Goal: Information Seeking & Learning: Find specific fact

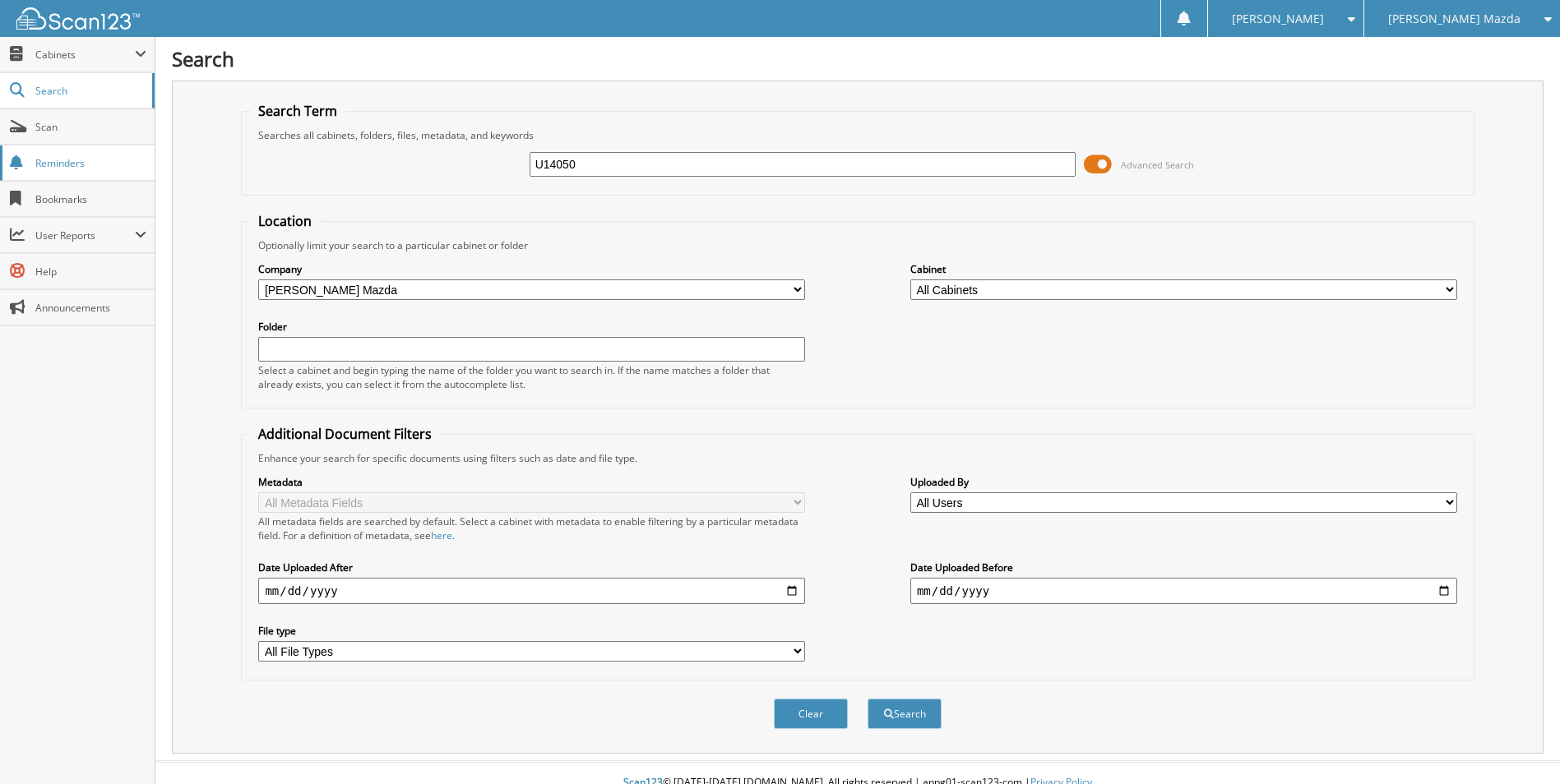
type input "U14050"
click at [868, 699] on button "Search" at bounding box center [905, 714] width 74 height 30
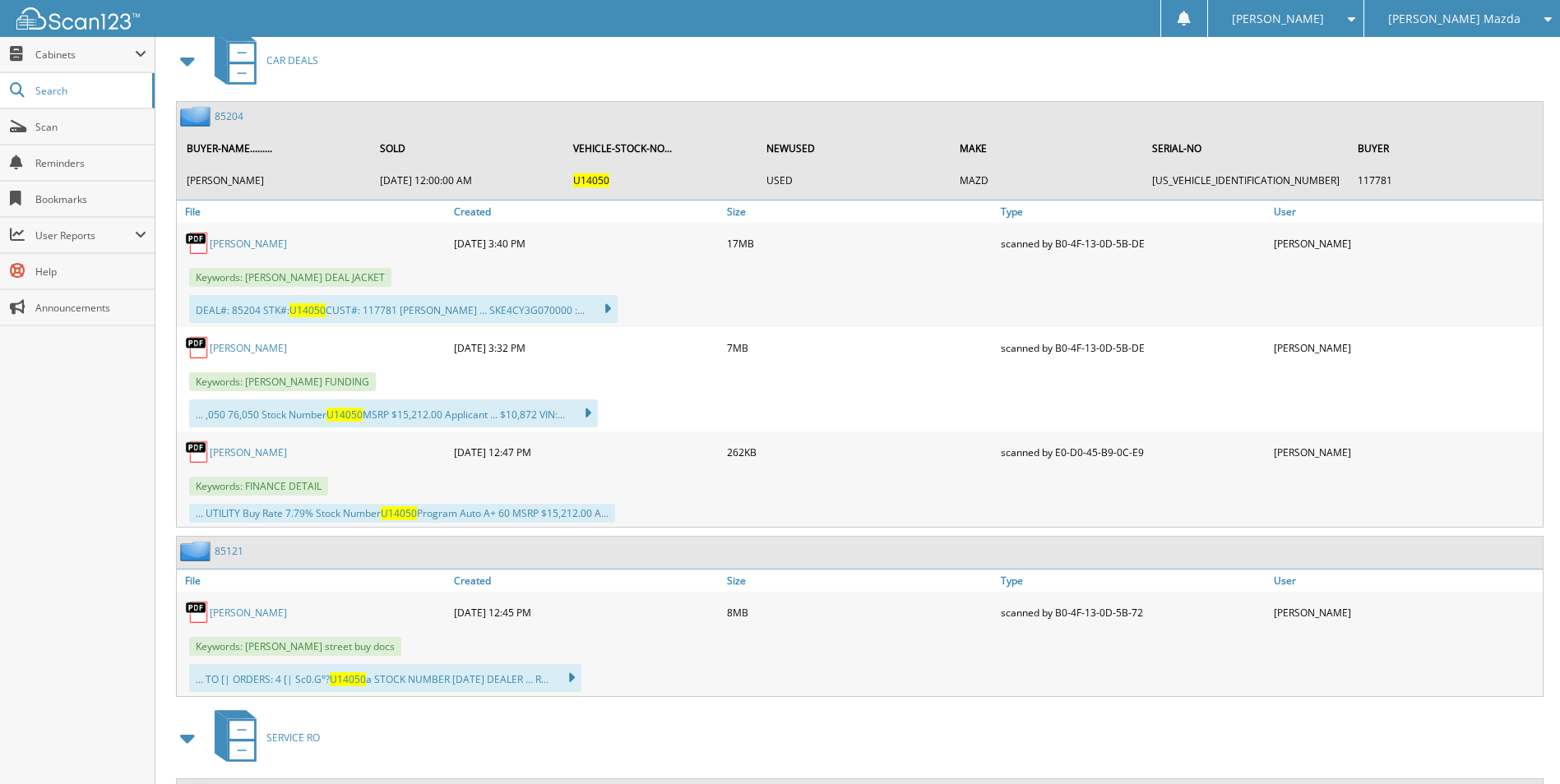
scroll to position [986, 0]
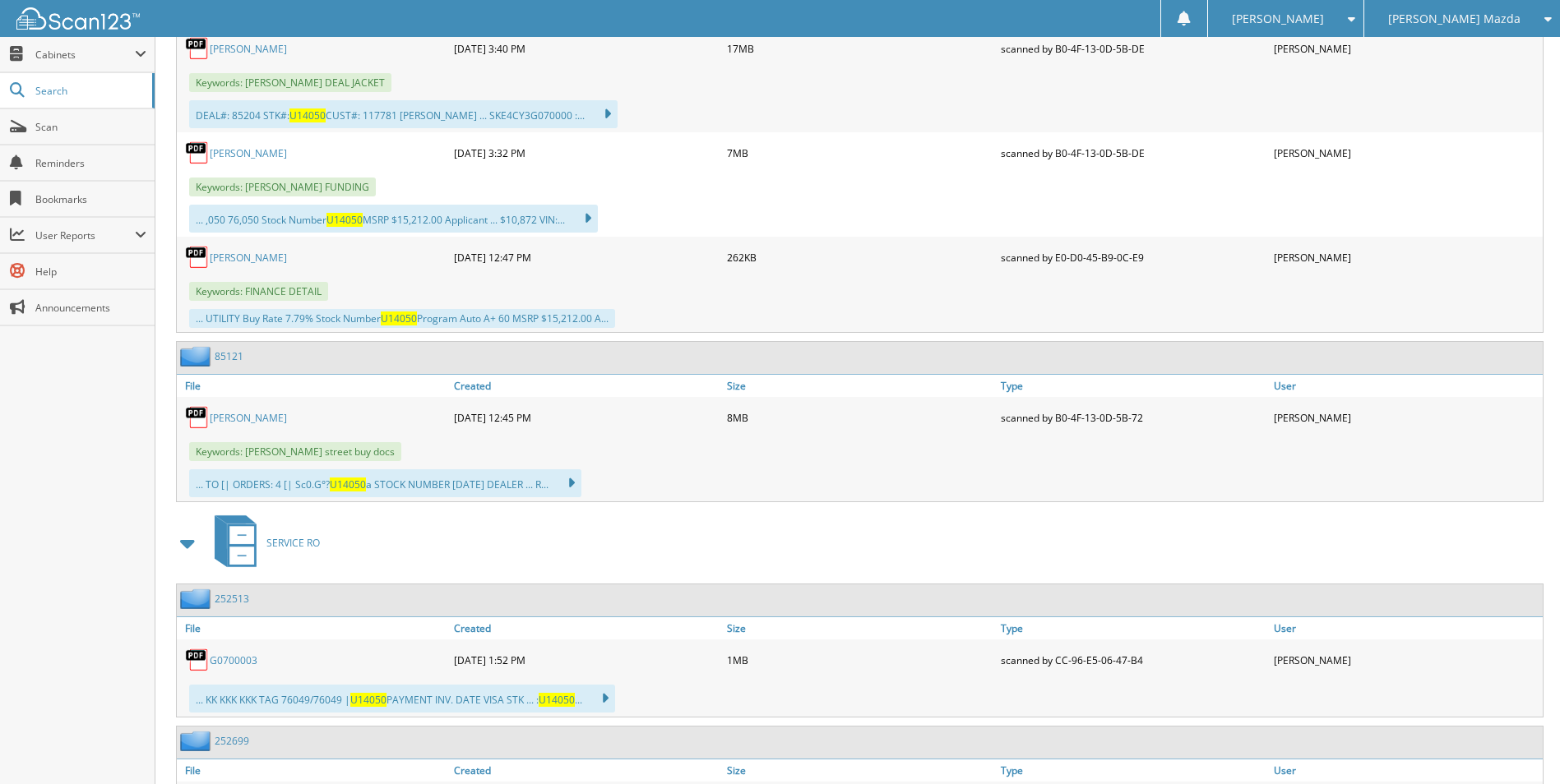
click at [227, 357] on link "85121" at bounding box center [229, 356] width 28 height 14
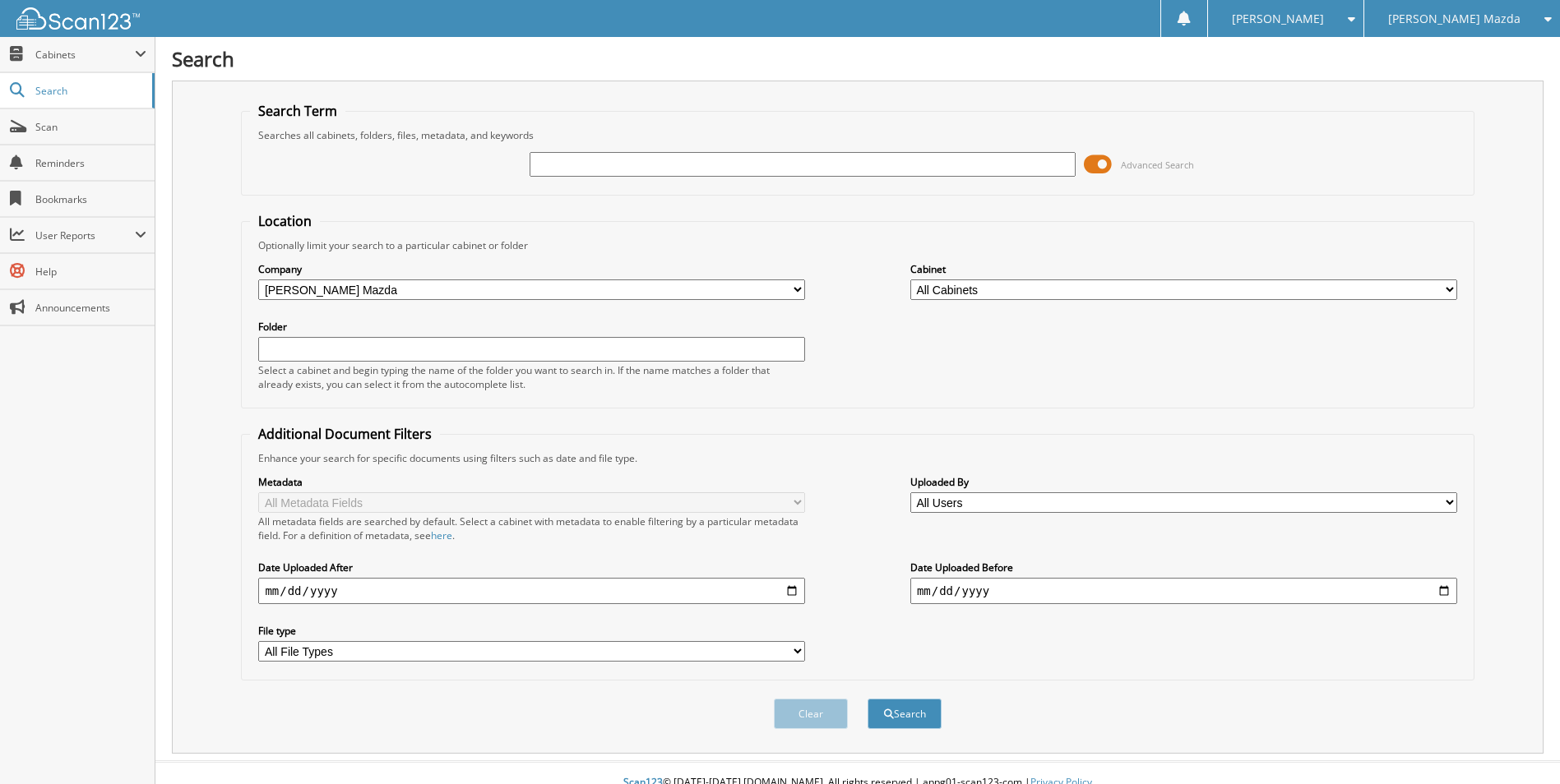
click at [1544, 27] on div "[PERSON_NAME] Mazda" at bounding box center [1462, 18] width 179 height 37
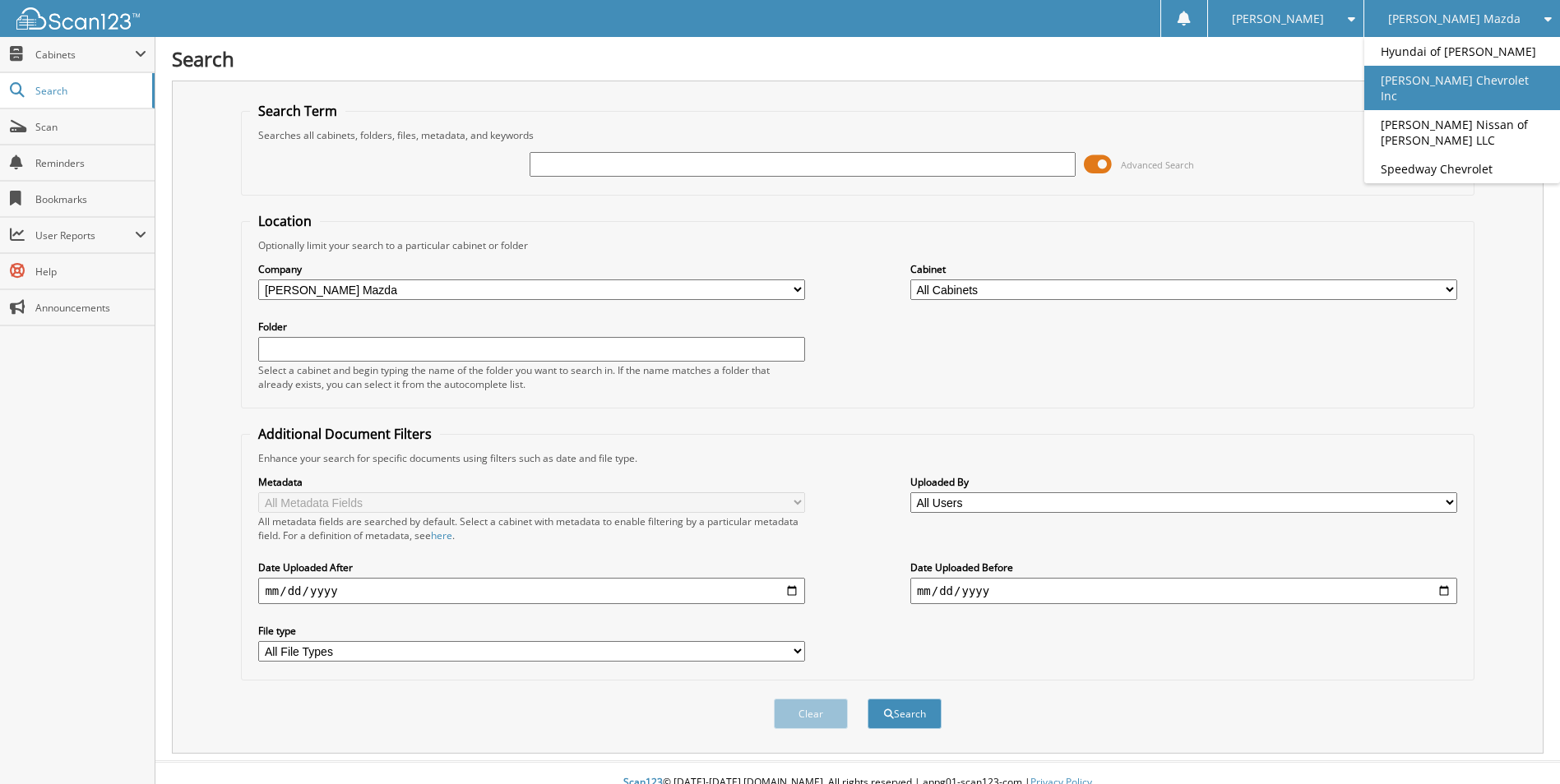
click at [1500, 77] on link "[PERSON_NAME] Chevrolet Inc" at bounding box center [1462, 88] width 196 height 45
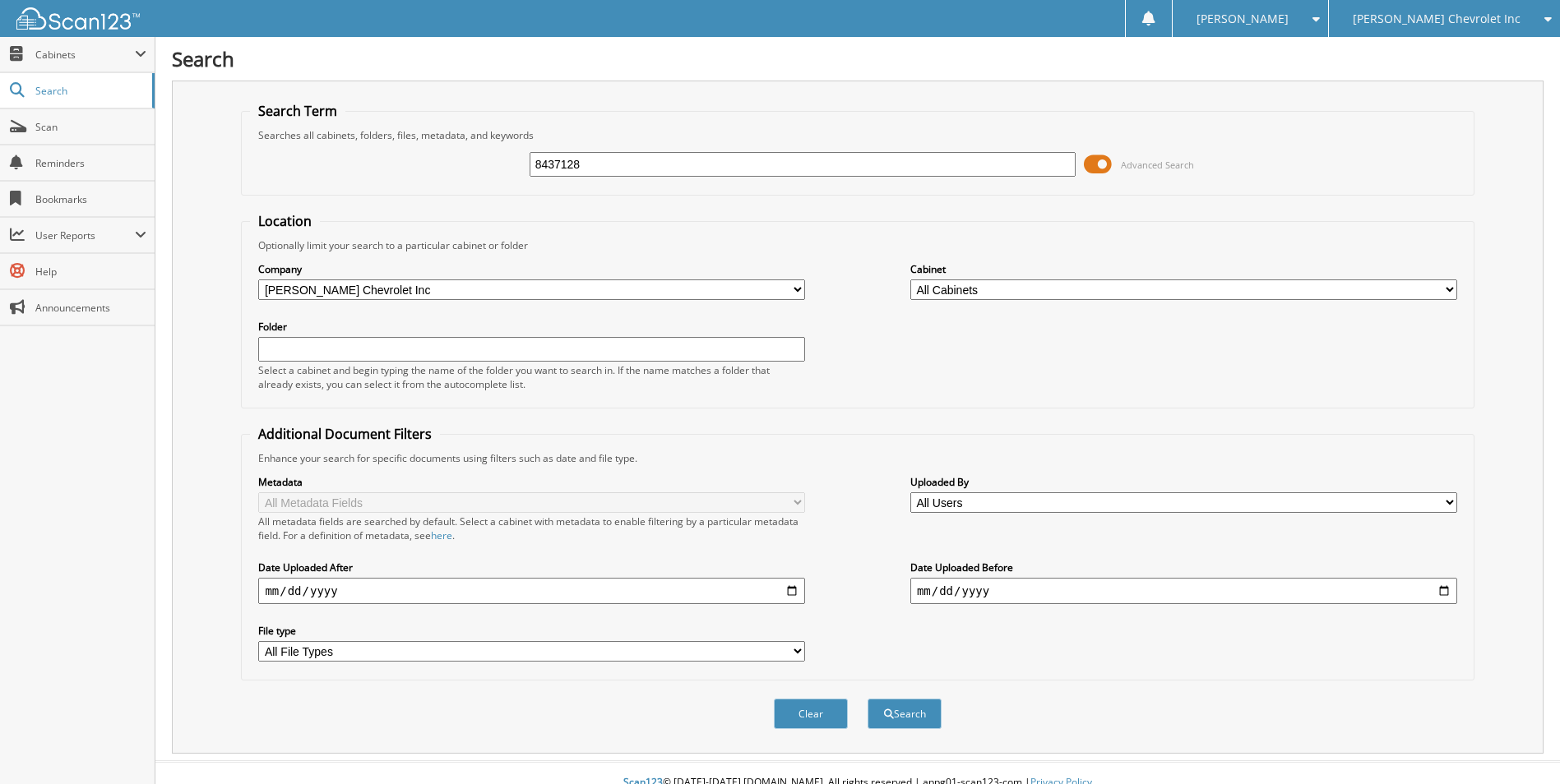
type input "8437128"
click at [868, 699] on button "Search" at bounding box center [905, 714] width 74 height 30
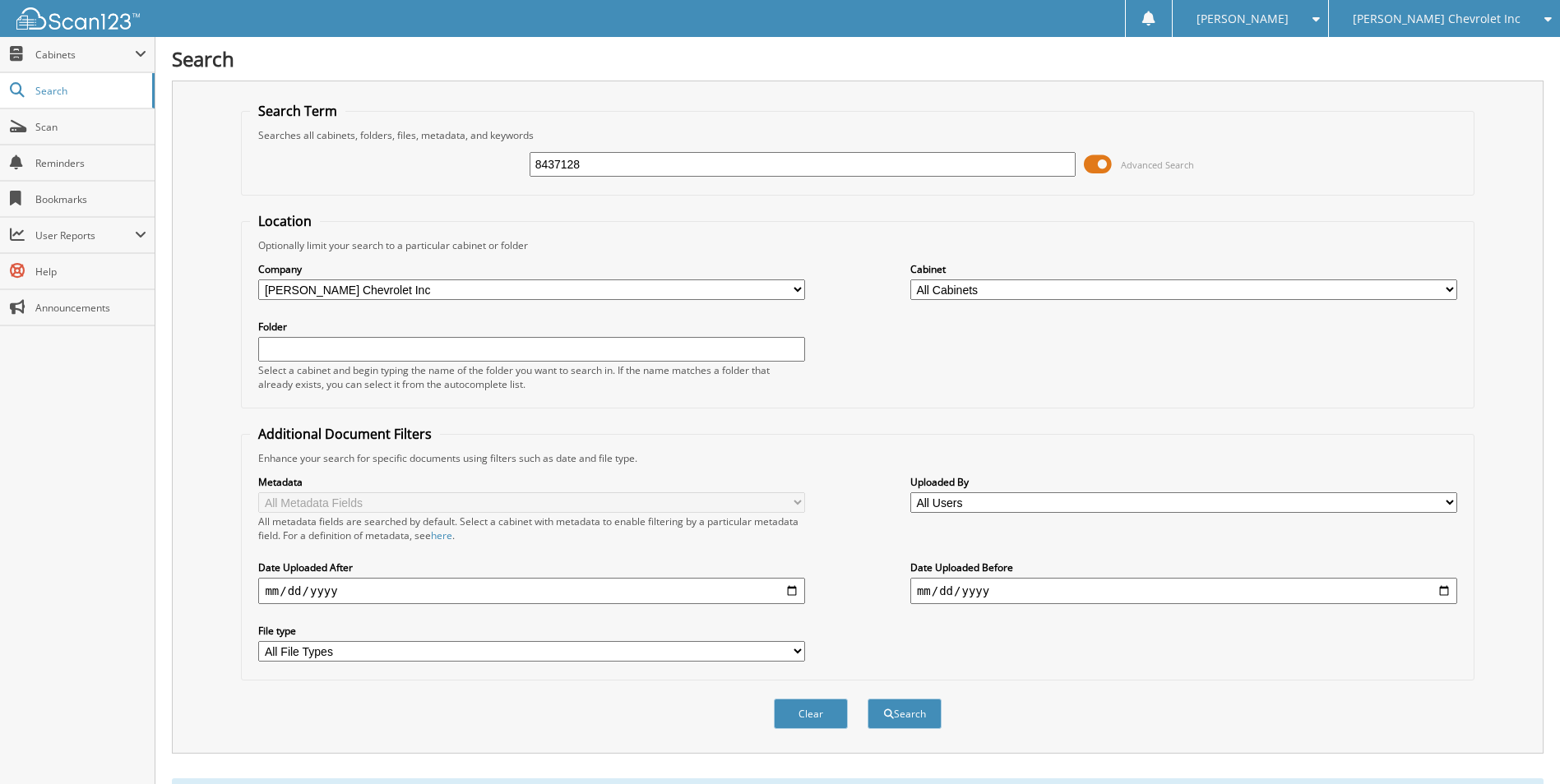
scroll to position [77, 0]
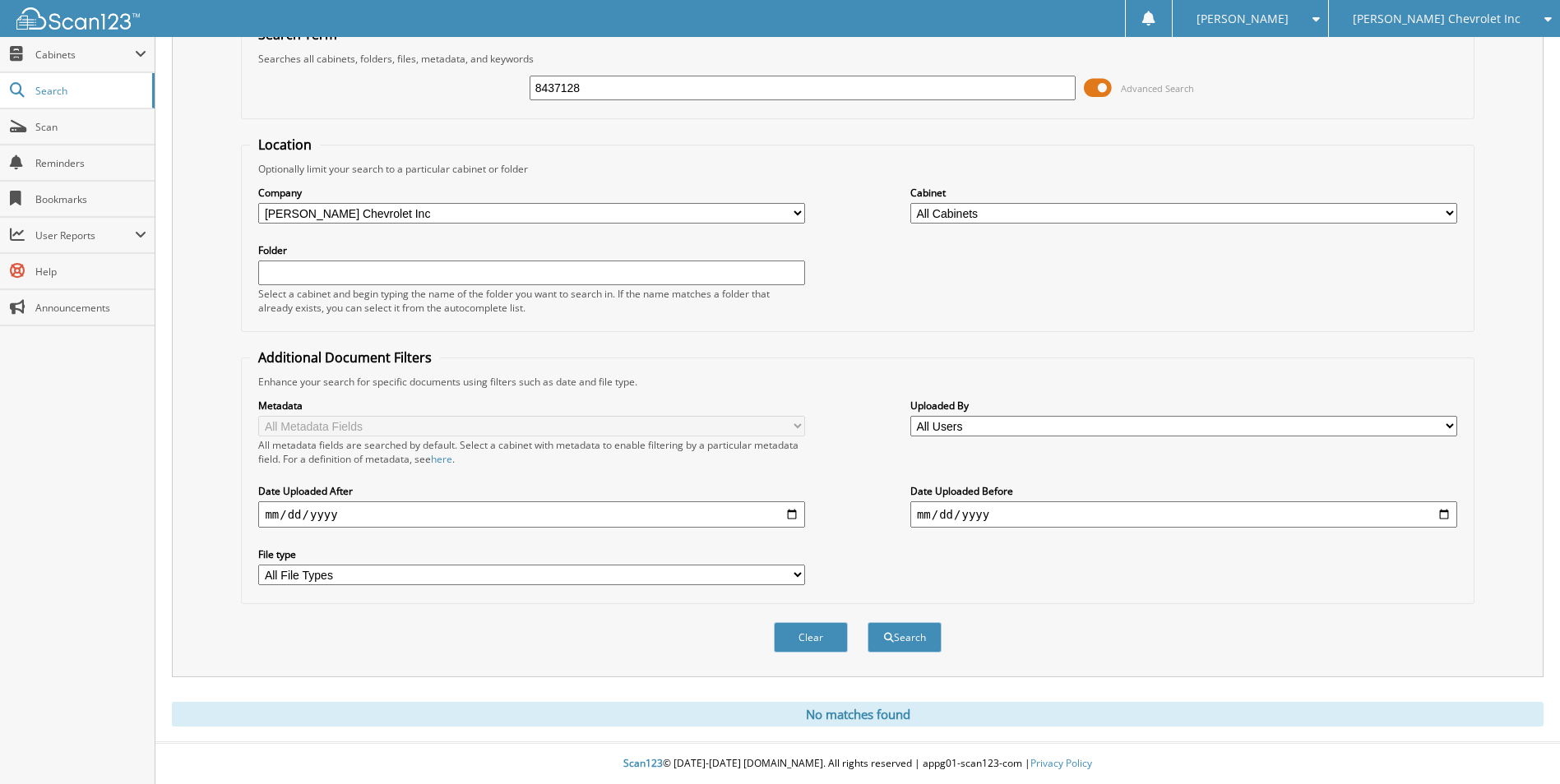
click at [647, 94] on input "8437128" at bounding box center [803, 88] width 547 height 25
click at [647, 93] on input "8437128" at bounding box center [803, 88] width 547 height 25
type input "829495"
click at [868, 622] on button "Search" at bounding box center [905, 637] width 74 height 30
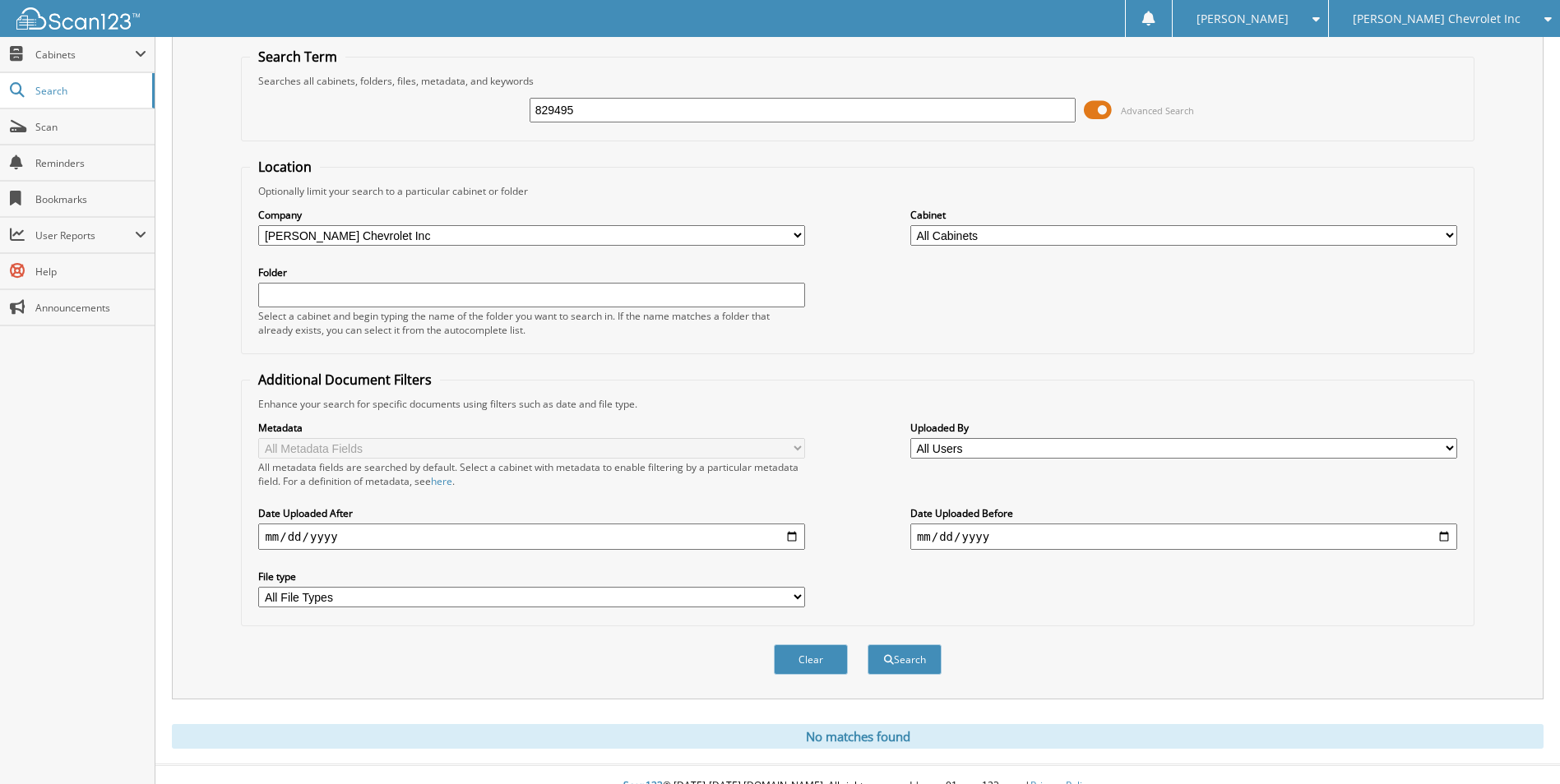
scroll to position [77, 0]
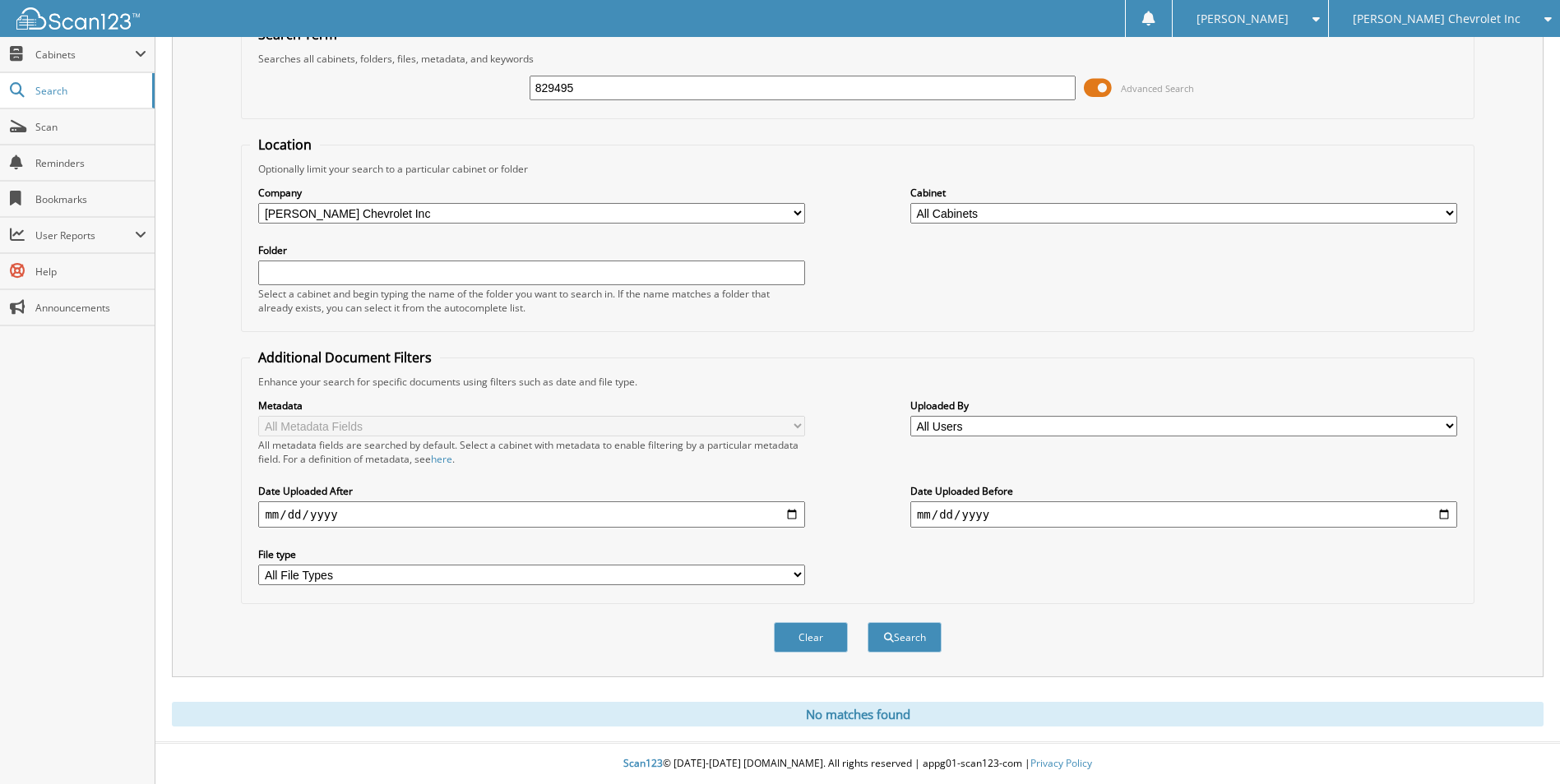
click at [580, 86] on input "829495" at bounding box center [803, 88] width 547 height 25
click at [581, 86] on input "829495" at bounding box center [803, 88] width 547 height 25
click at [1531, 26] on div "[PERSON_NAME] Chevrolet Inc" at bounding box center [1445, 18] width 215 height 37
click at [1465, 53] on link "Hyundai of [PERSON_NAME]" at bounding box center [1444, 51] width 231 height 28
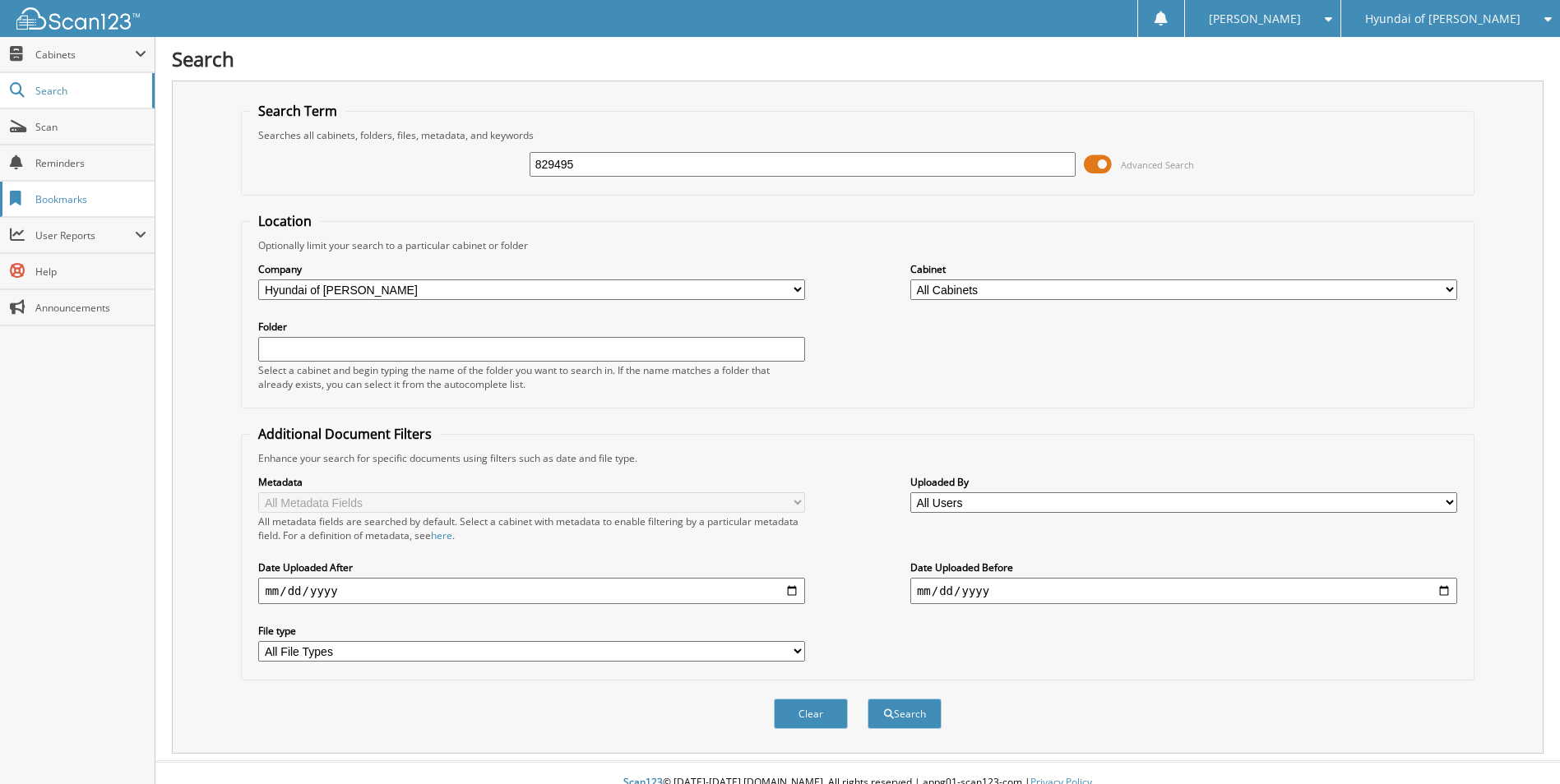
type input "829495"
click at [868, 699] on button "Search" at bounding box center [905, 714] width 74 height 30
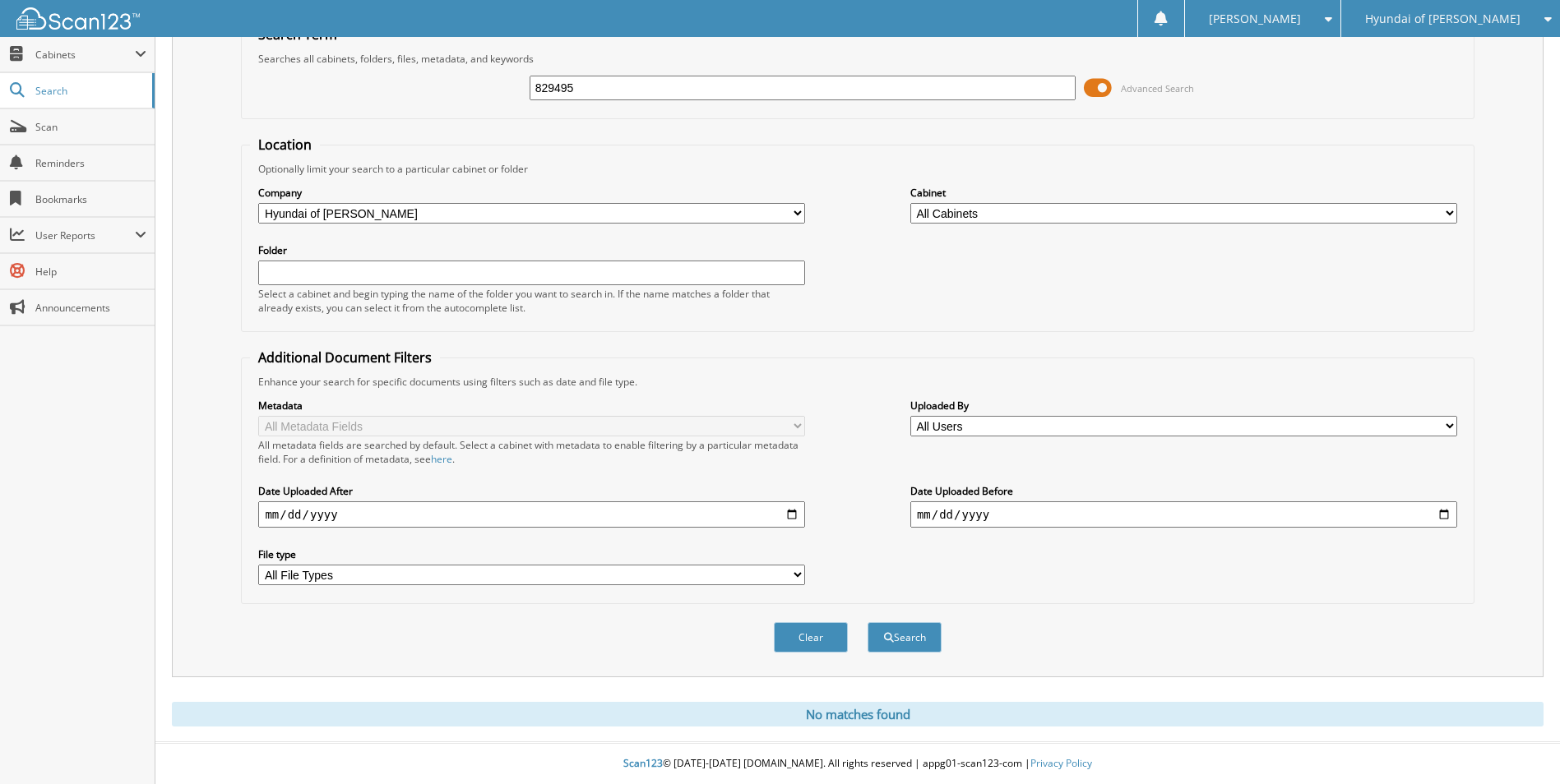
scroll to position [77, 0]
click at [1538, 28] on div "Hyundai of [PERSON_NAME]" at bounding box center [1450, 18] width 202 height 37
click at [1502, 86] on link "[PERSON_NAME] Mazda" at bounding box center [1450, 79] width 218 height 28
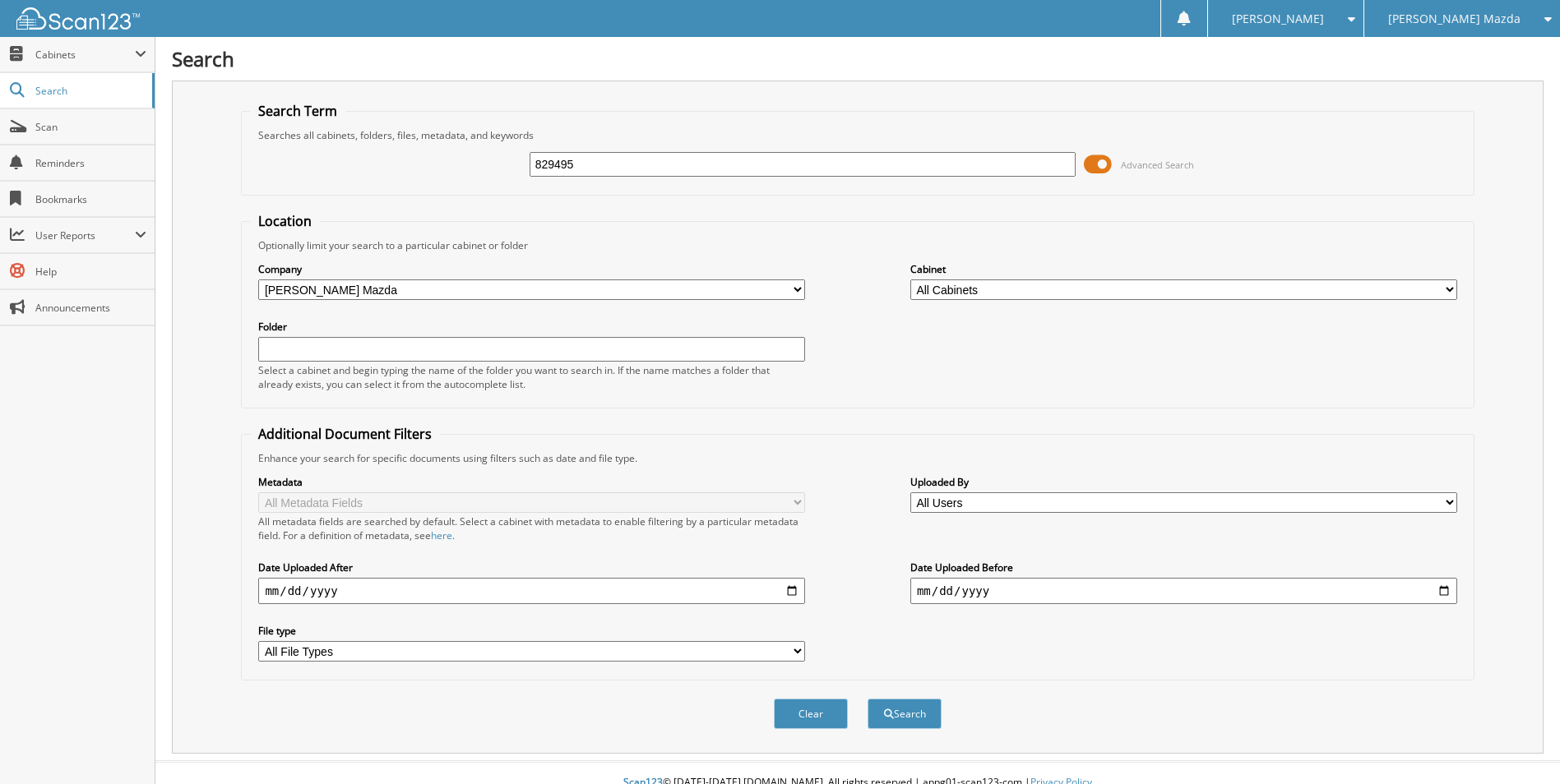
type input "829495"
click at [868, 699] on button "Search" at bounding box center [905, 714] width 74 height 30
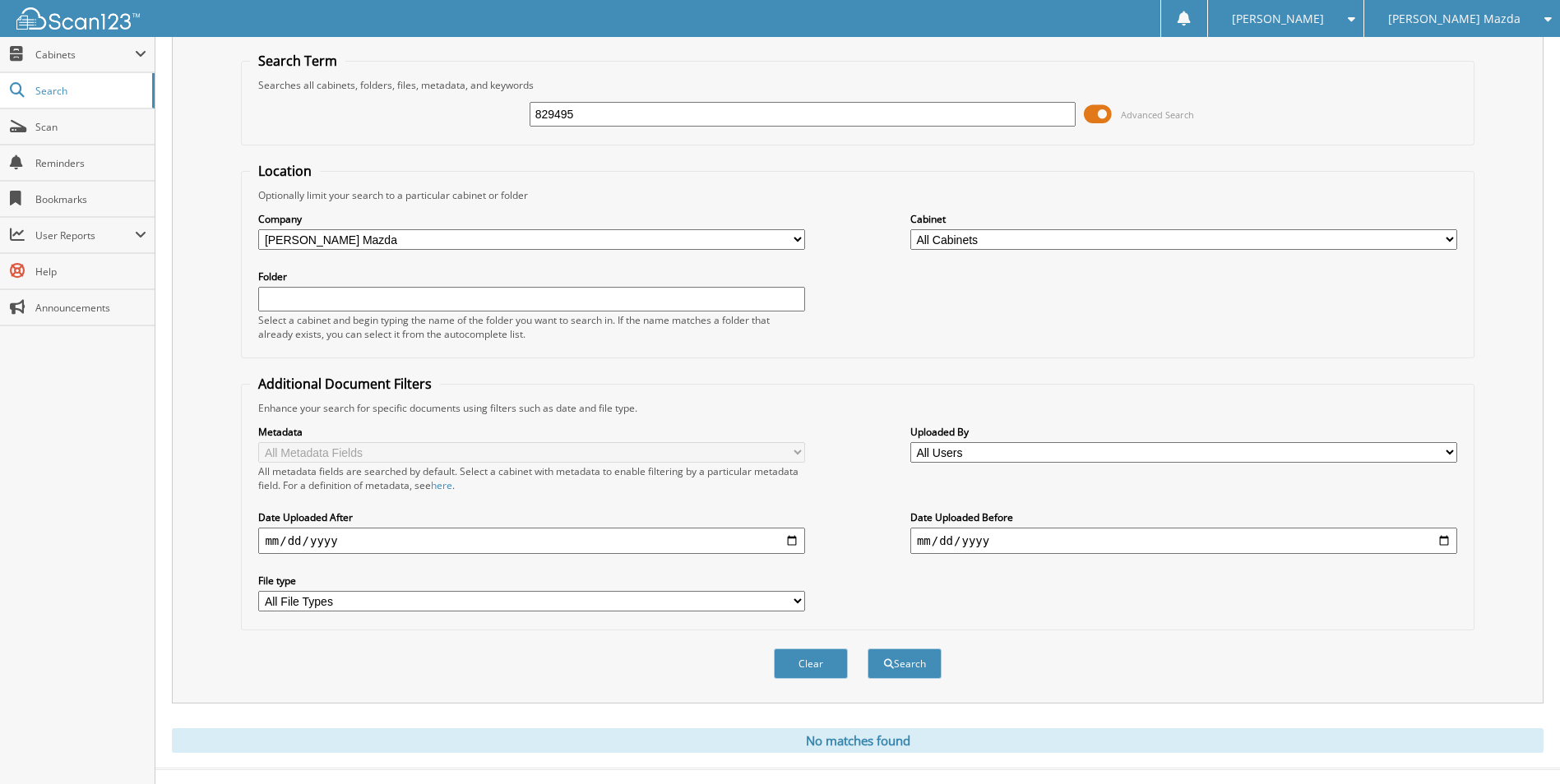
scroll to position [77, 0]
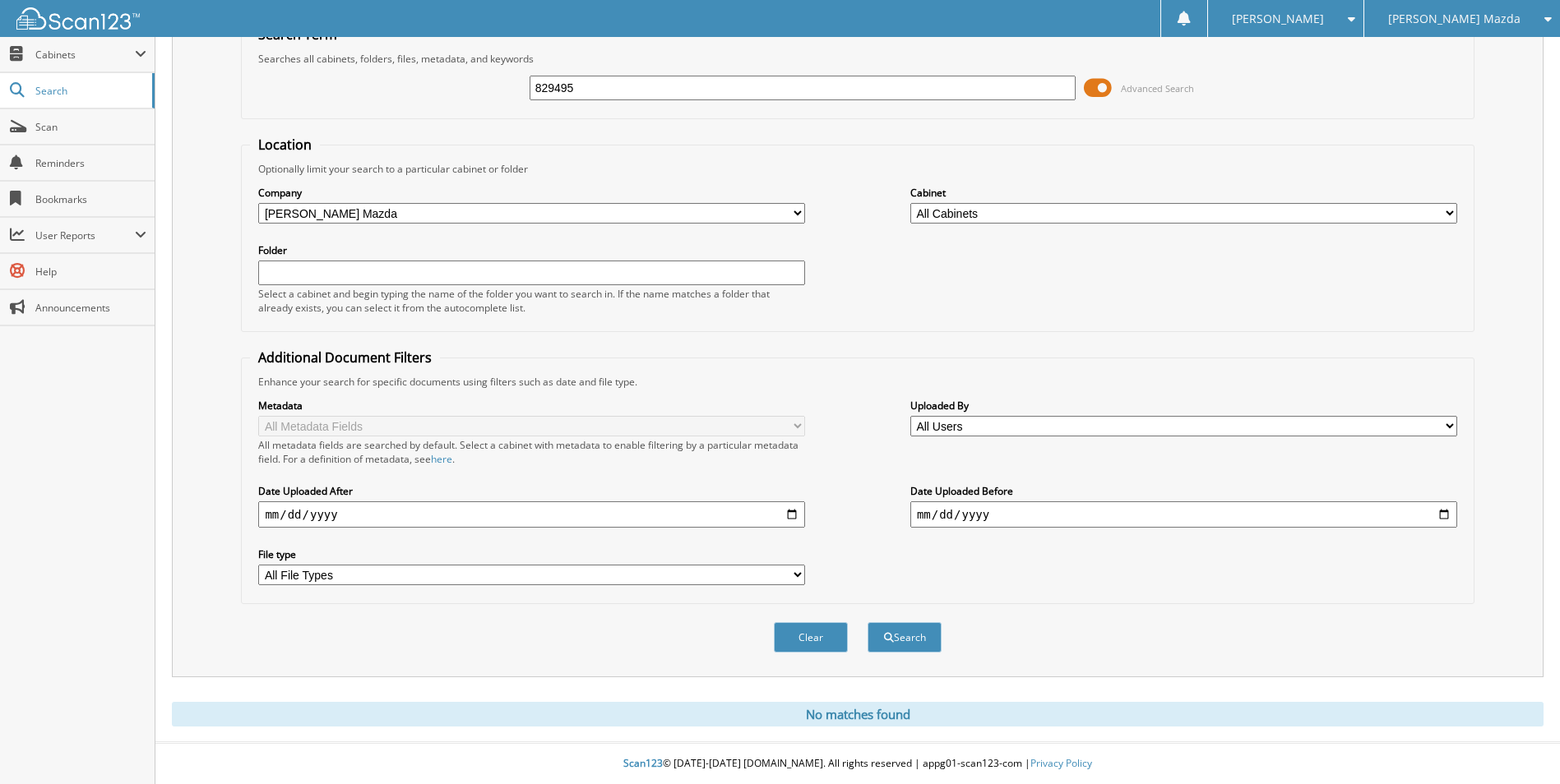
click at [1538, 19] on icon at bounding box center [1544, 18] width 15 height 11
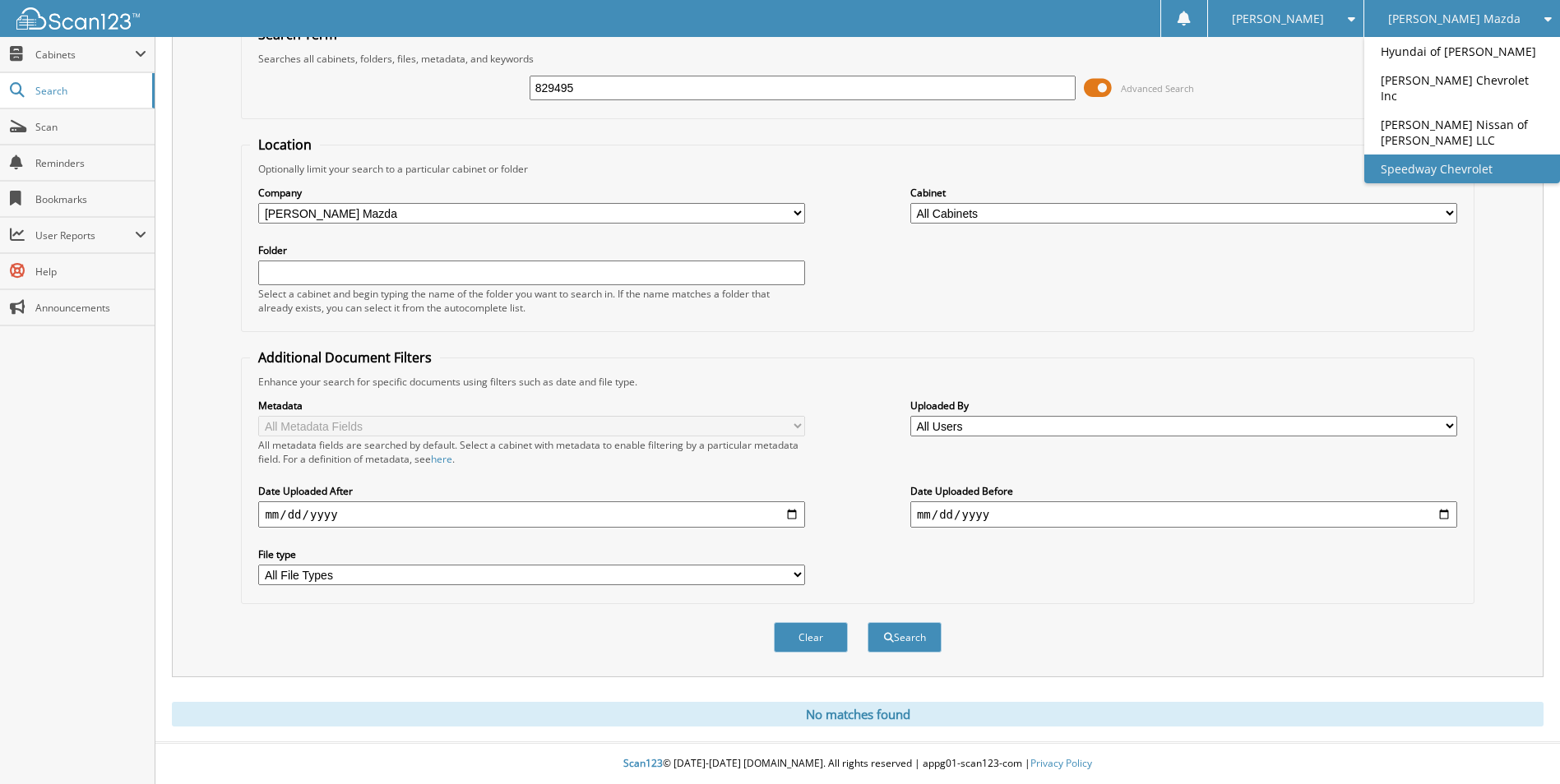
click at [1476, 162] on link "Speedway Chevrolet" at bounding box center [1462, 168] width 196 height 28
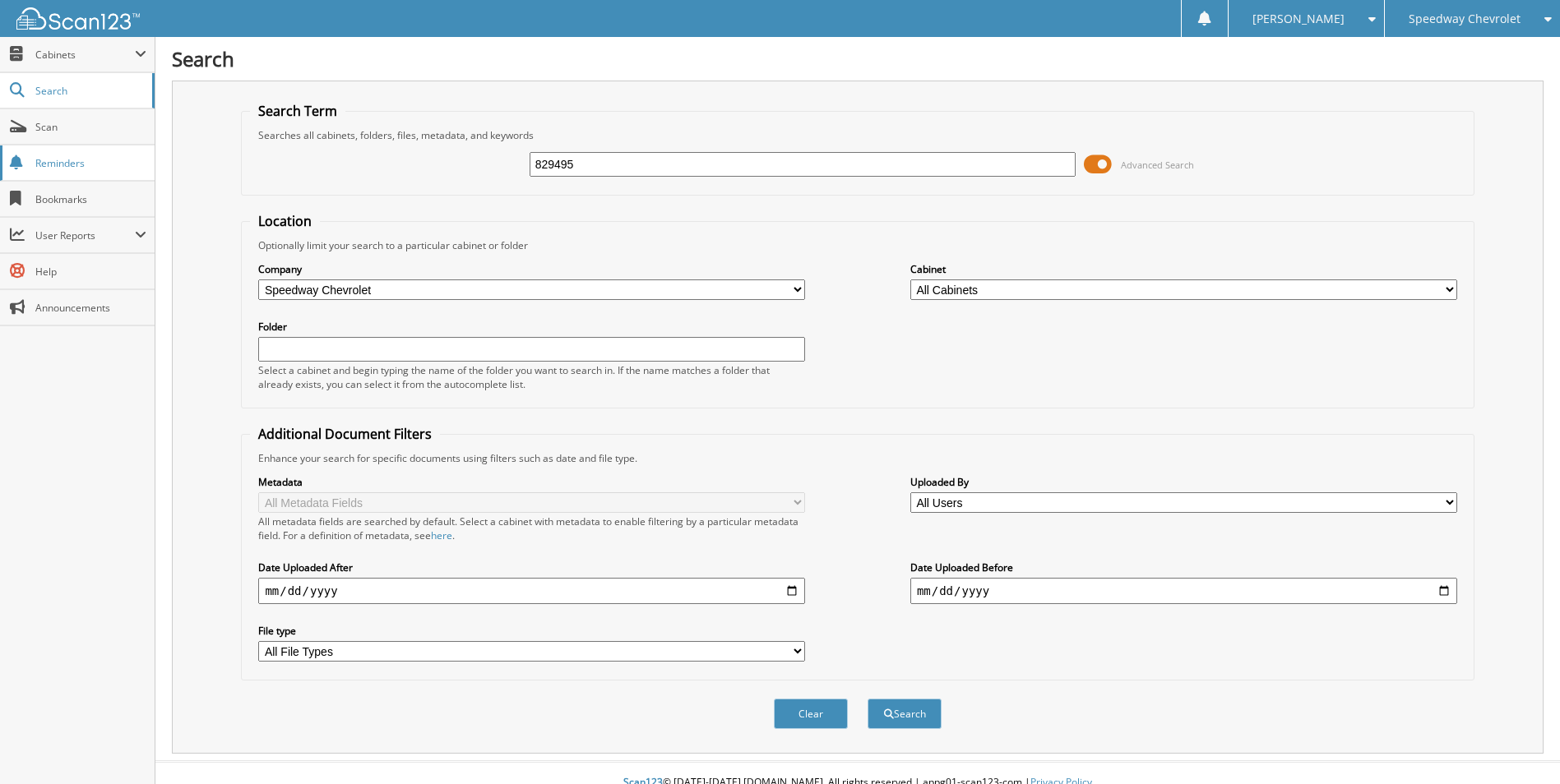
type input "829495"
click at [868, 699] on button "Search" at bounding box center [905, 714] width 74 height 30
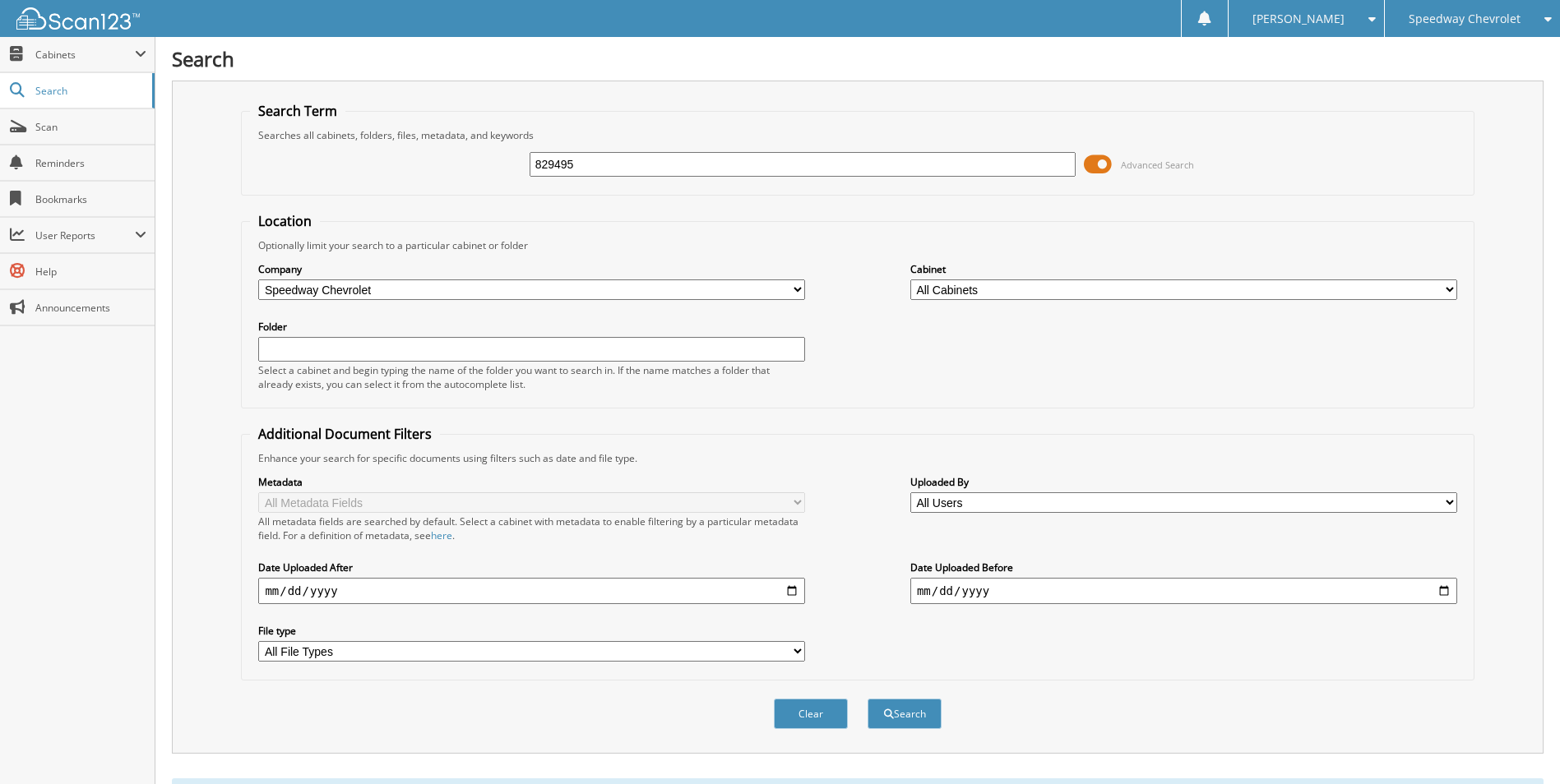
click at [1534, 22] on div "Speedway Chevrolet" at bounding box center [1472, 18] width 159 height 37
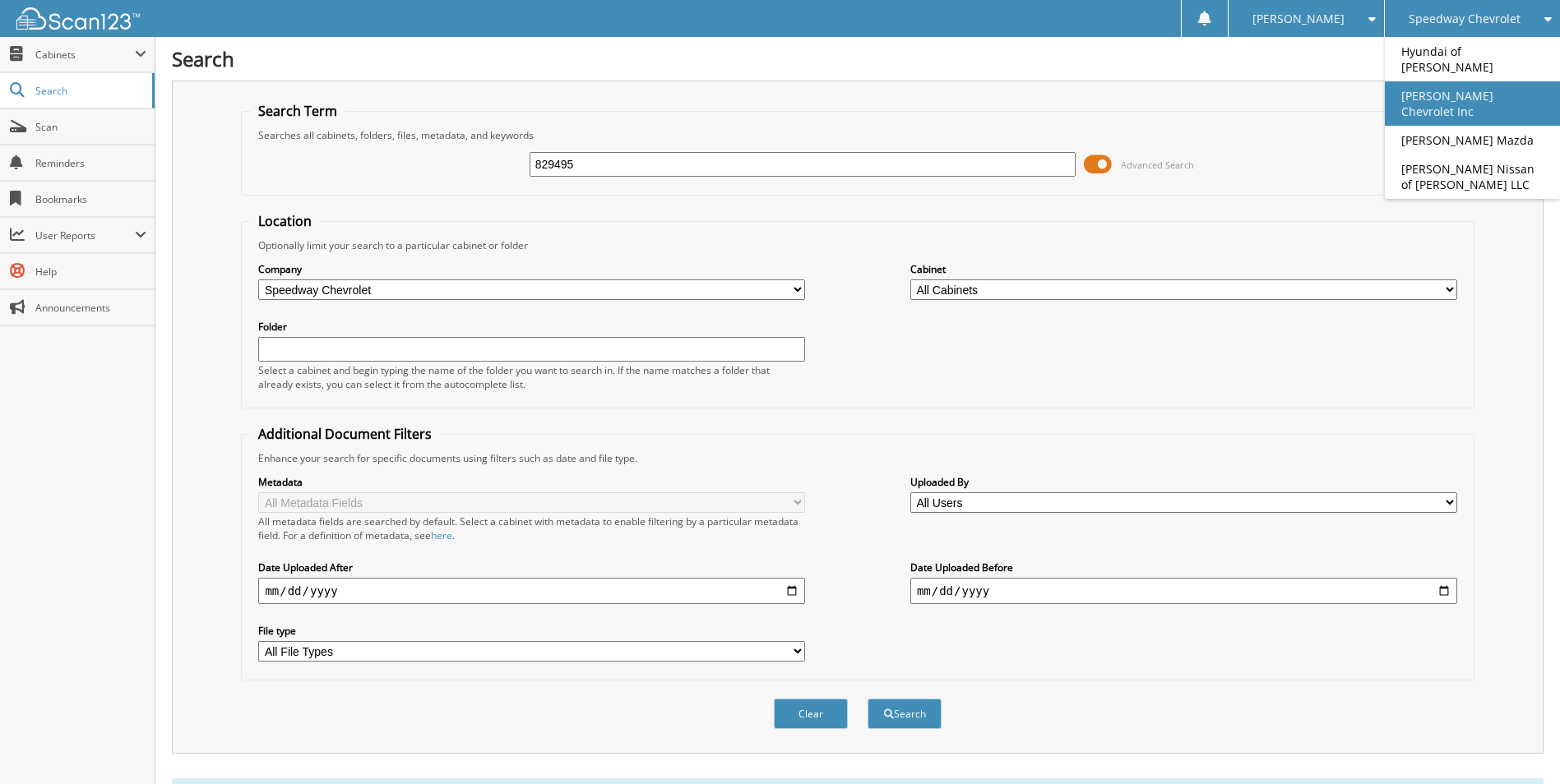
click at [1475, 82] on link "[PERSON_NAME] Chevrolet Inc" at bounding box center [1472, 104] width 175 height 45
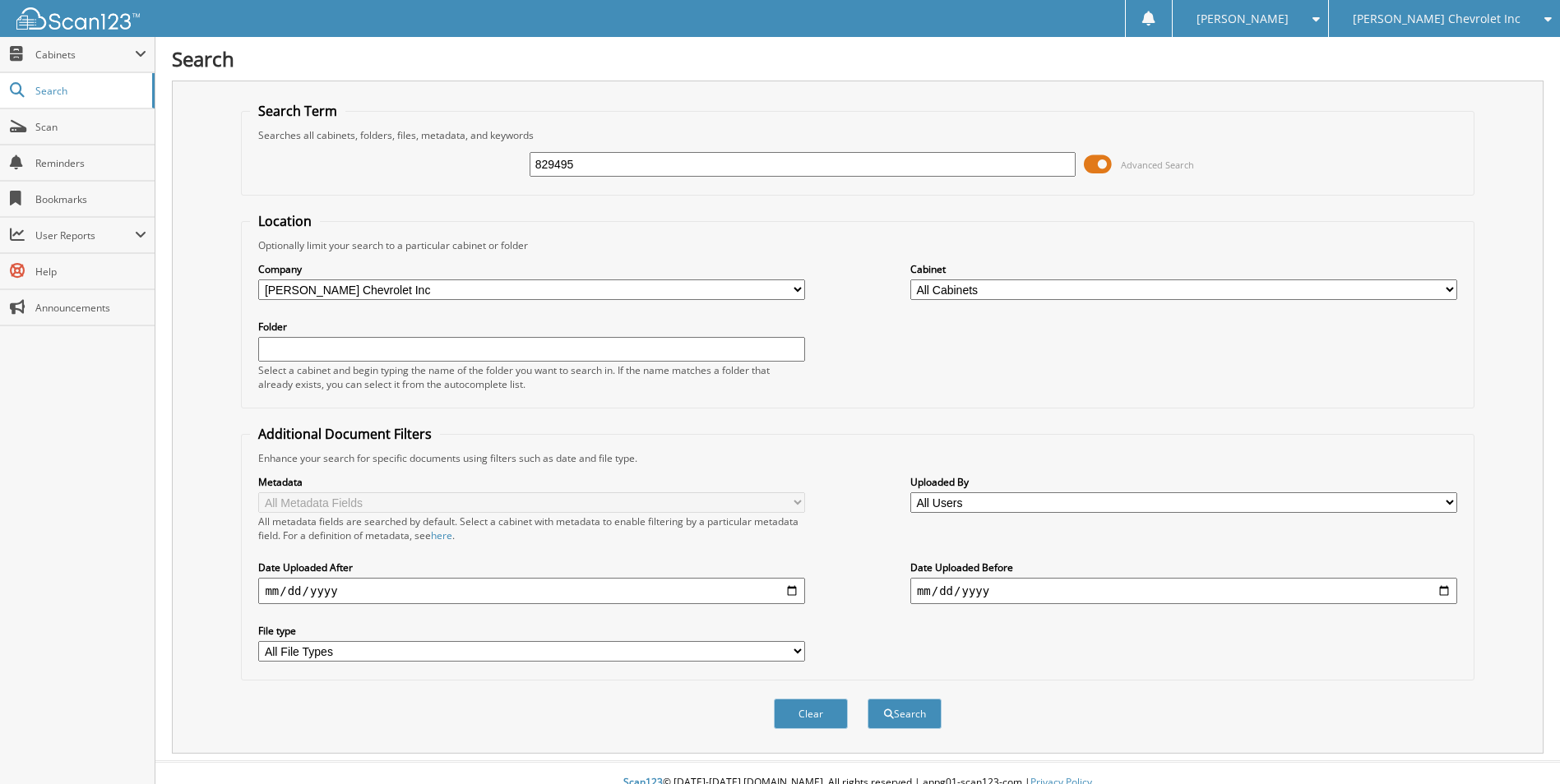
type input "829495"
click at [868, 699] on button "Search" at bounding box center [905, 714] width 74 height 30
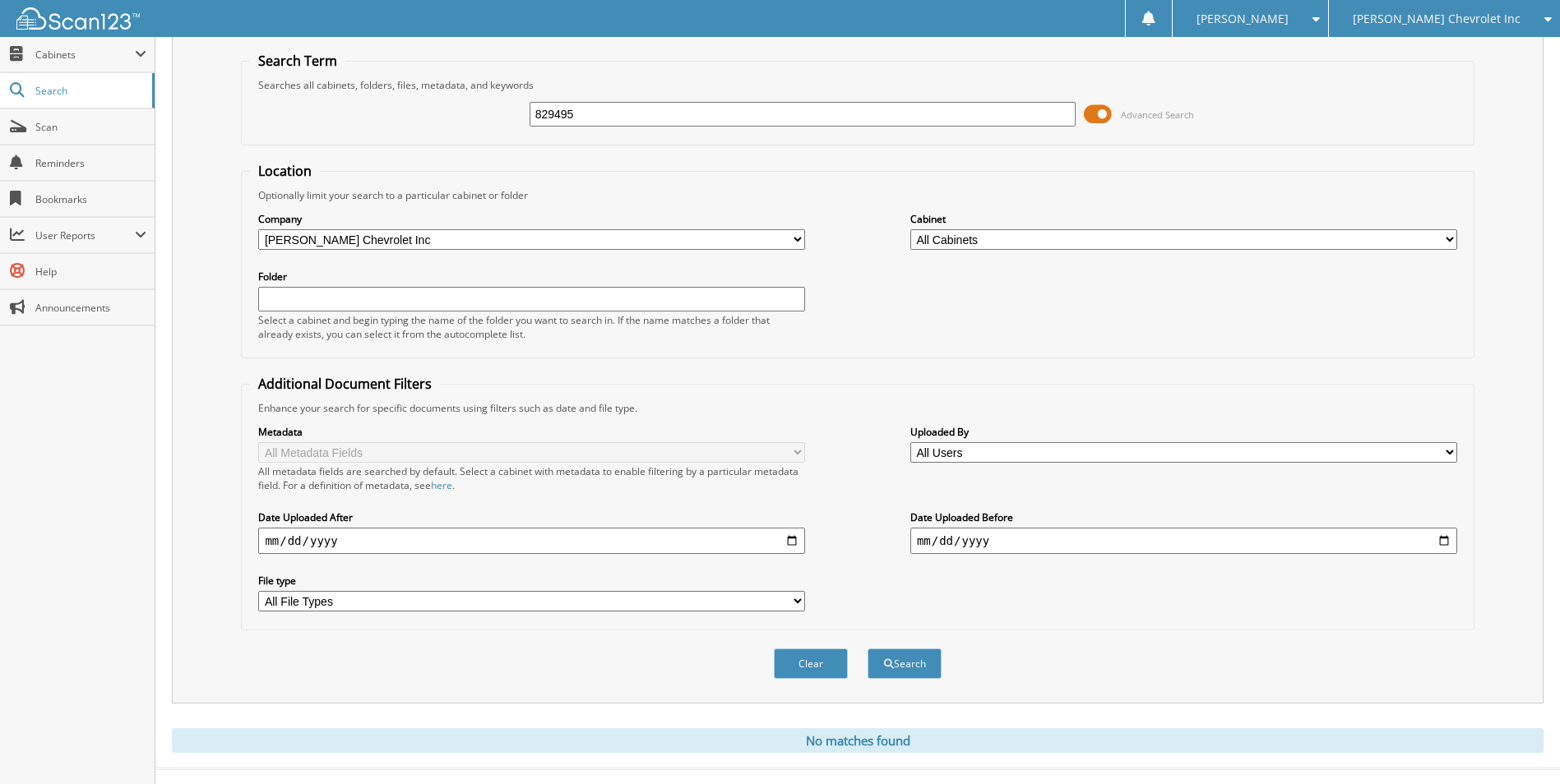
scroll to position [77, 0]
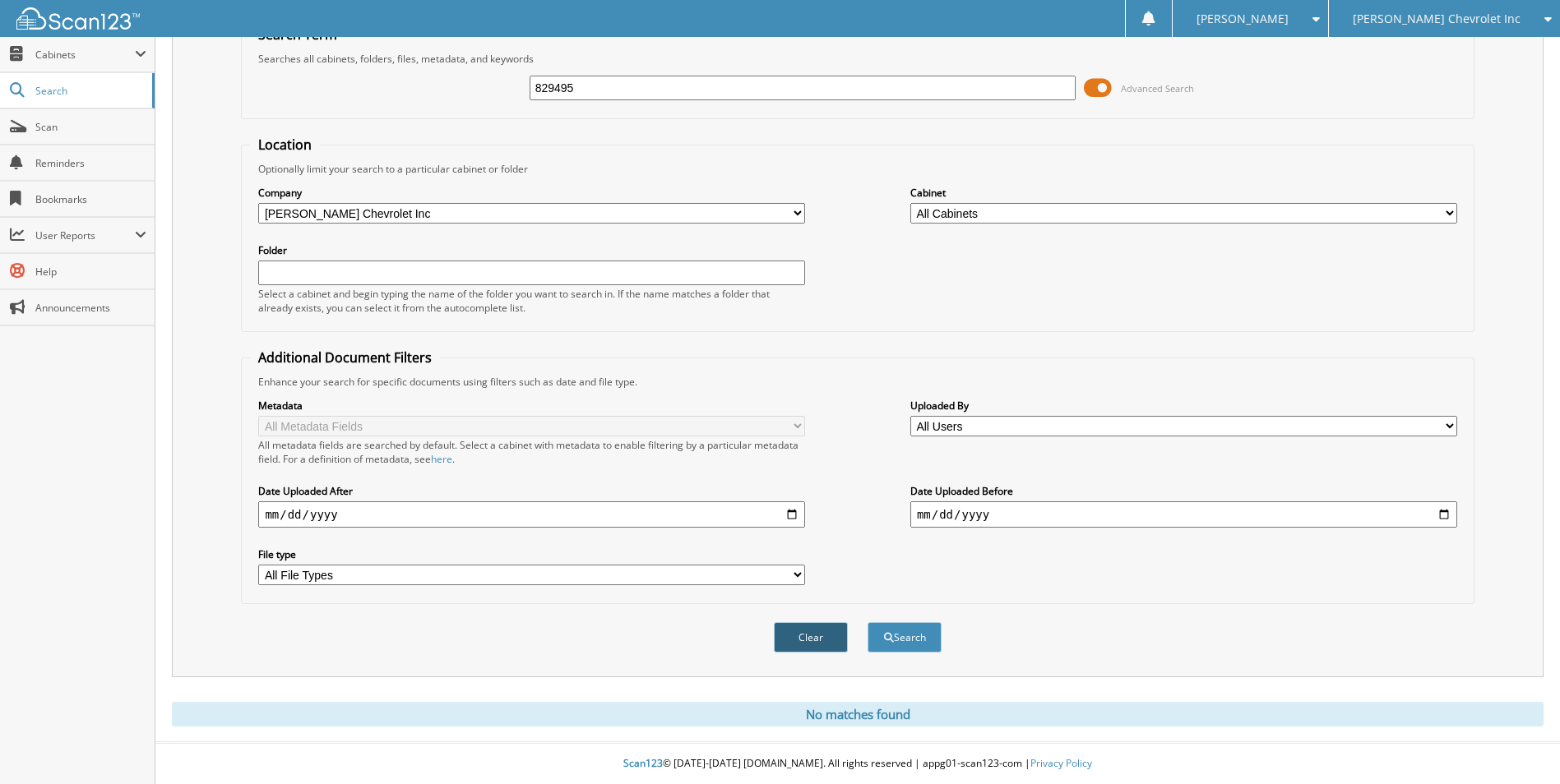
click at [826, 638] on button "Clear" at bounding box center [811, 637] width 74 height 30
select select
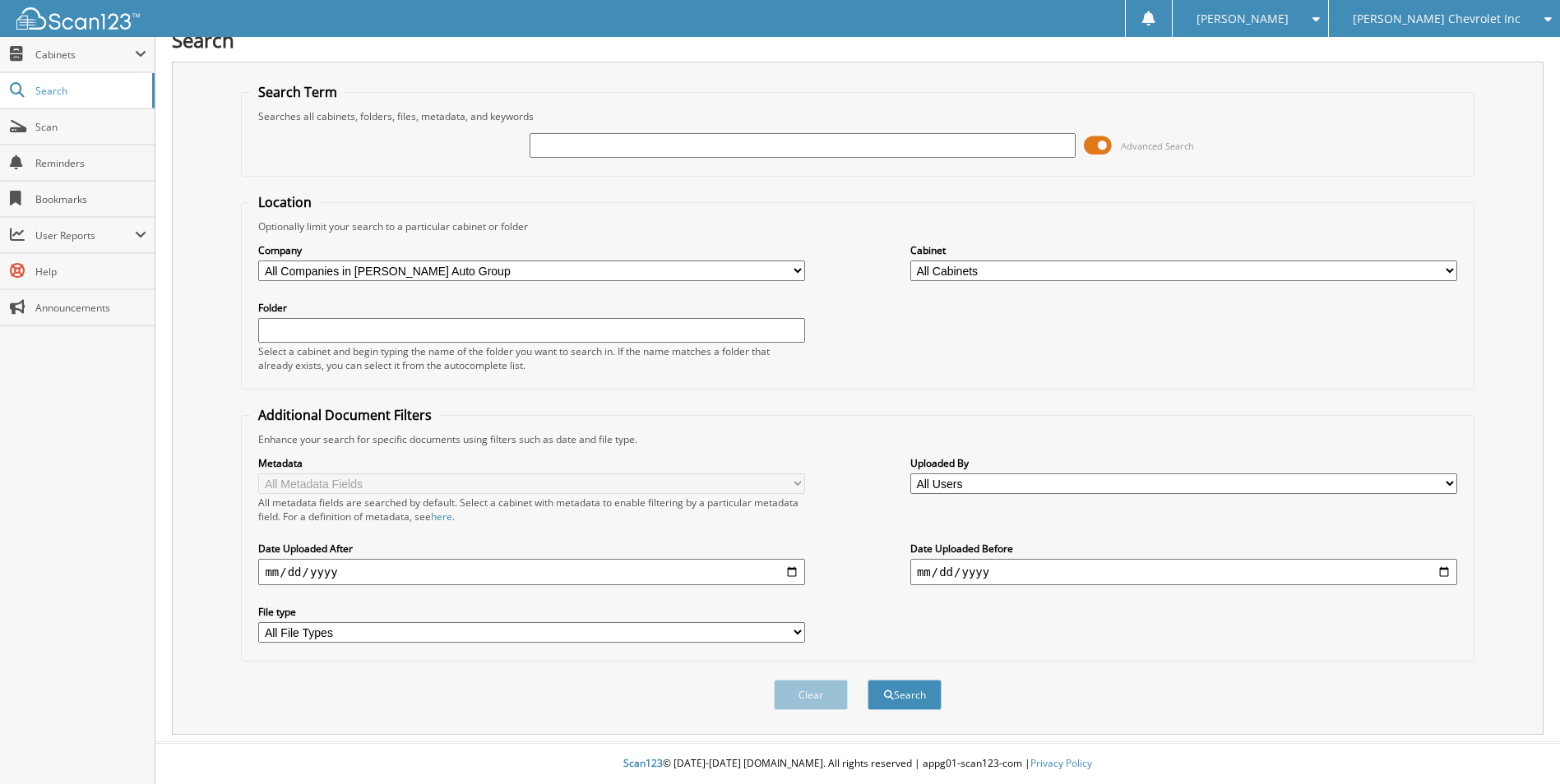
click at [620, 156] on input "text" at bounding box center [803, 145] width 547 height 25
paste input "230663"
type input "230663"
click at [868, 680] on button "Search" at bounding box center [905, 695] width 74 height 30
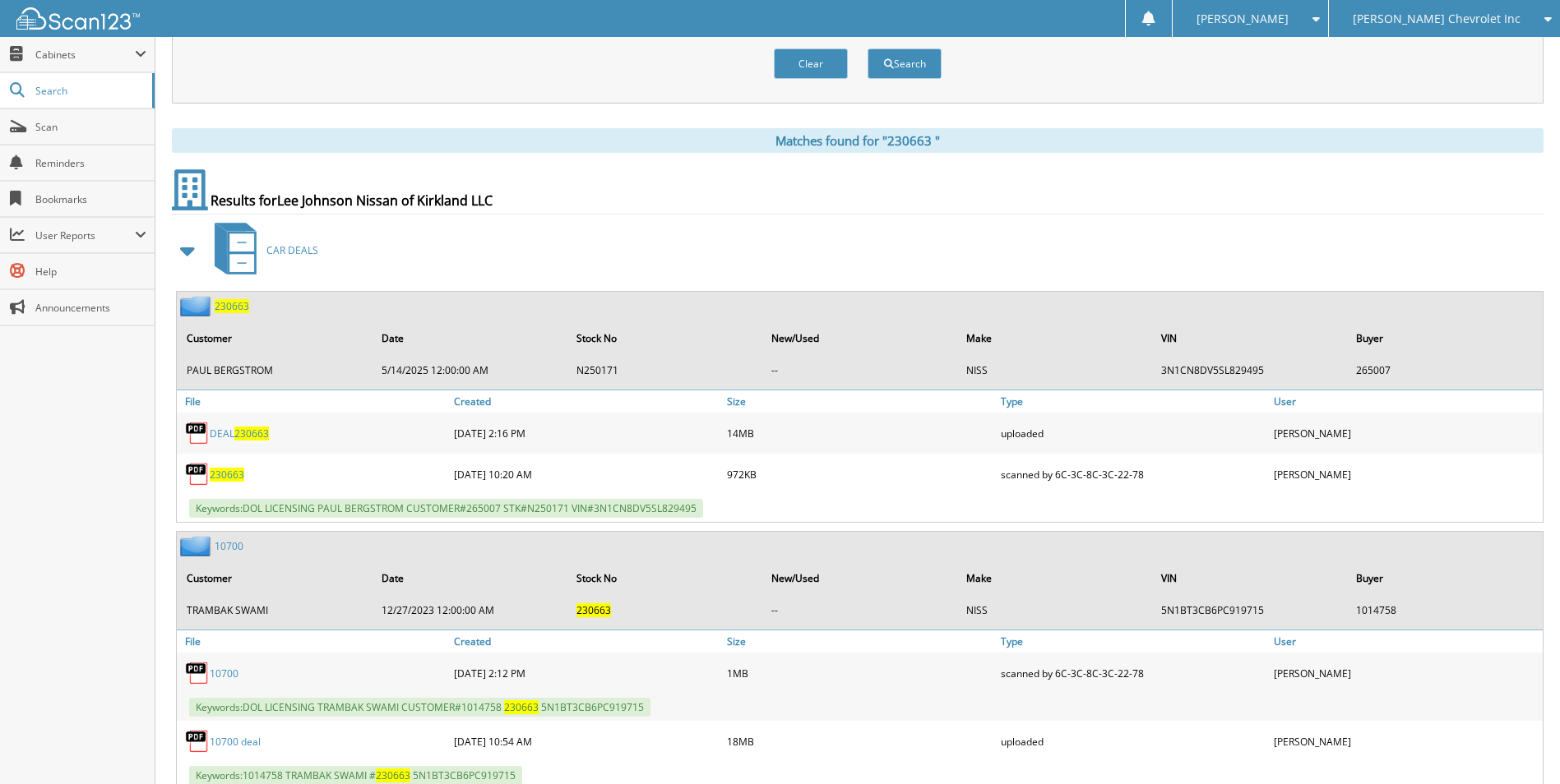
scroll to position [658, 0]
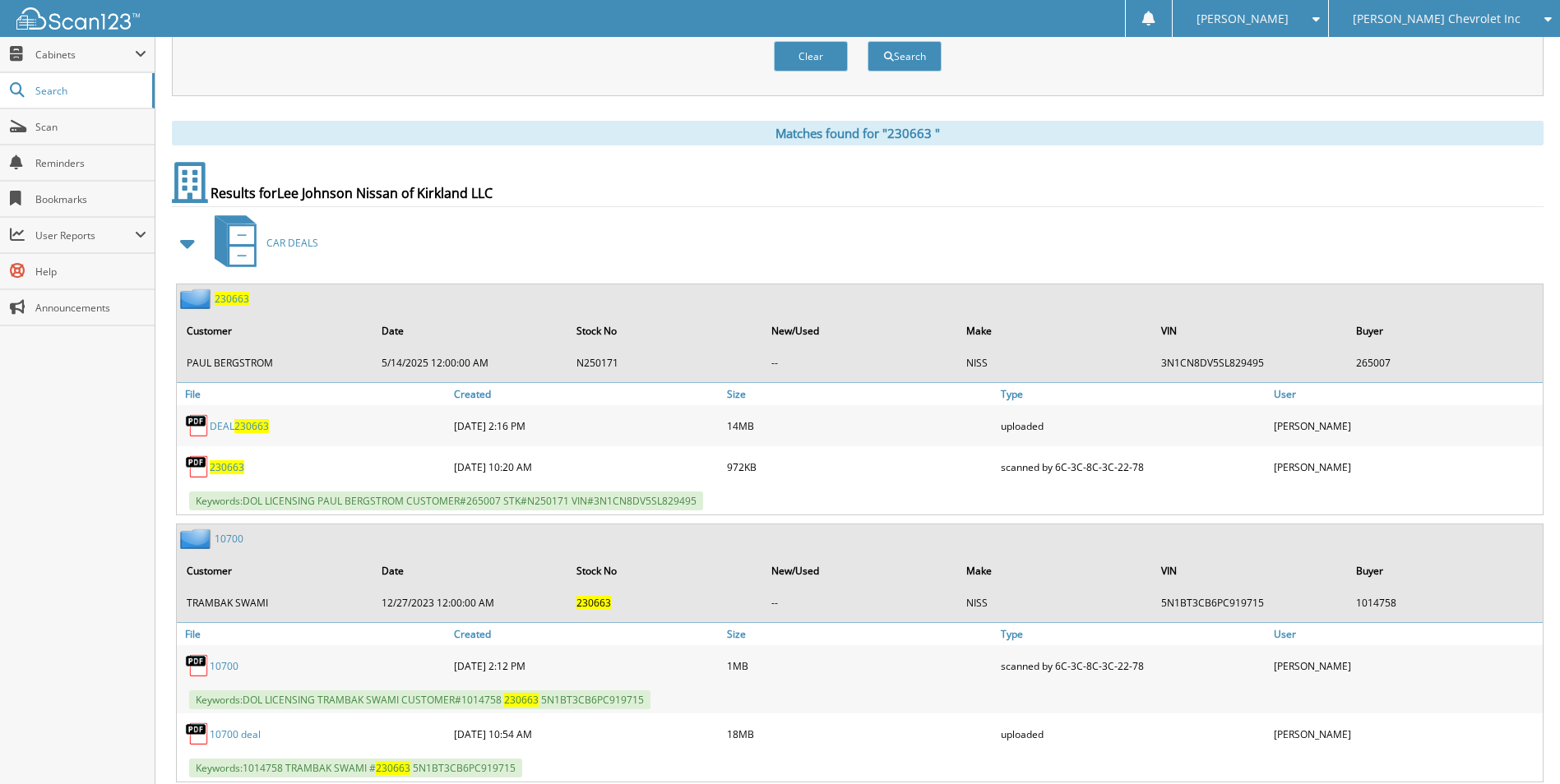
click at [236, 301] on span "2 3 0 6 6 3" at bounding box center [232, 298] width 34 height 14
